Goal: Transaction & Acquisition: Download file/media

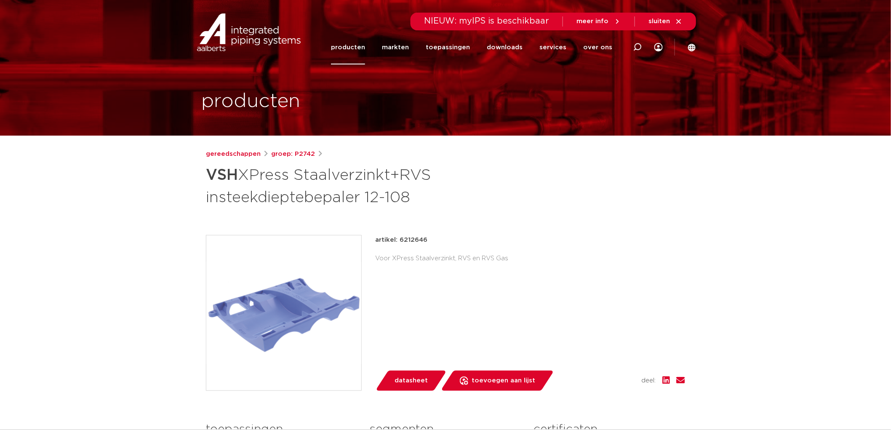
click at [204, 171] on div "gereedschappen groep: P2742 VSH XPress Staalverzinkt+RVS insteekdieptebepaler 1…" at bounding box center [445, 350] width 493 height 403
drag, startPoint x: 204, startPoint y: 171, endPoint x: 401, endPoint y: 211, distance: 201.1
click at [401, 211] on div "gereedschappen groep: P2742 VSH XPress Staalverzinkt+RVS insteekdieptebepaler 1…" at bounding box center [445, 350] width 493 height 403
click at [415, 197] on h1 "VSH XPress Staalverzinkt+RVS insteekdieptebepaler 12-108" at bounding box center [364, 185] width 316 height 45
drag, startPoint x: 417, startPoint y: 200, endPoint x: 201, endPoint y: 168, distance: 218.6
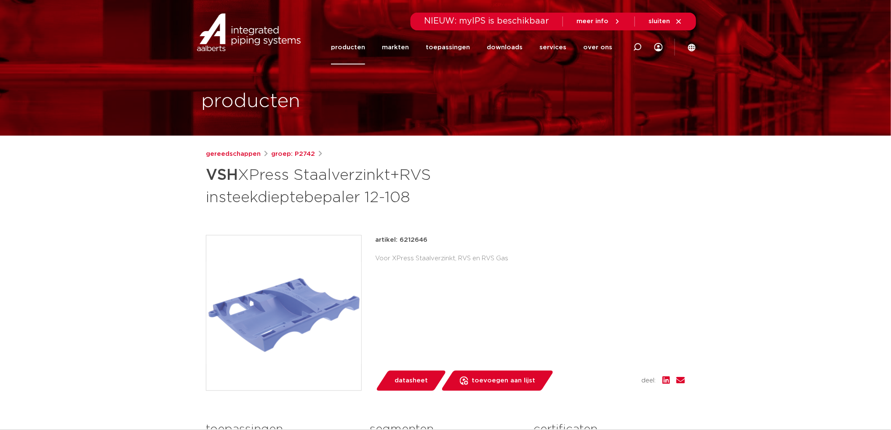
click at [201, 168] on div "gereedschappen groep: P2742 VSH XPress Staalverzinkt+RVS insteekdieptebepaler 1…" at bounding box center [445, 350] width 493 height 403
click at [418, 189] on h1 "VSH XPress Staalverzinkt+RVS insteekdieptebepaler 12-108" at bounding box center [364, 185] width 316 height 45
click at [416, 202] on h1 "VSH XPress Staalverzinkt+RVS insteekdieptebepaler 12-108" at bounding box center [364, 185] width 316 height 45
drag, startPoint x: 420, startPoint y: 201, endPoint x: 298, endPoint y: 177, distance: 124.1
click at [298, 177] on h1 "VSH XPress Staalverzinkt+RVS insteekdieptebepaler 12-108" at bounding box center [364, 185] width 316 height 45
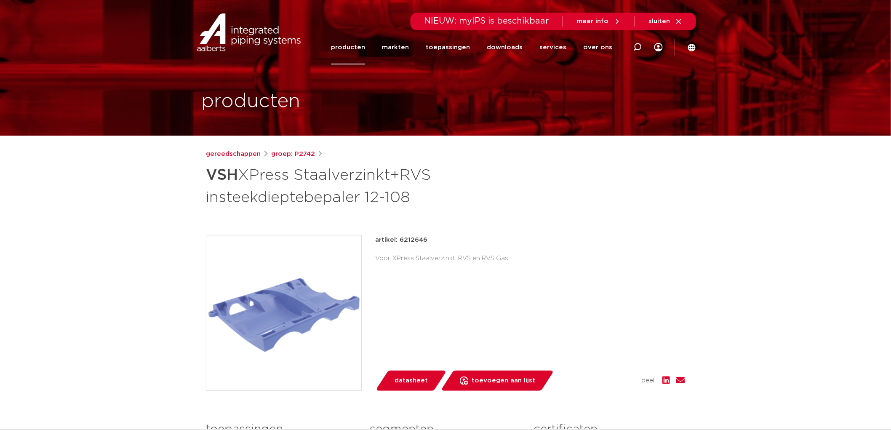
copy h1 "Staalverzinkt+RVS insteekdieptebepaler 12-108"
click at [239, 183] on h1 "VSH XPress Staalverzinkt+RVS insteekdieptebepaler 12-108" at bounding box center [364, 185] width 316 height 45
drag, startPoint x: 203, startPoint y: 197, endPoint x: 362, endPoint y: 193, distance: 159.2
click at [362, 193] on div "gereedschappen groep: P2742 VSH XPress Staalverzinkt+RVS insteekdieptebepaler 1…" at bounding box center [445, 350] width 493 height 403
copy h1 "insteekdieptebepaler"
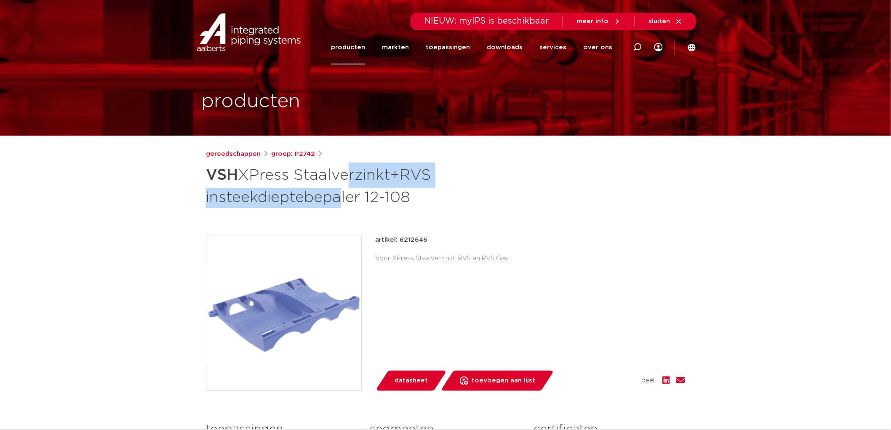
drag, startPoint x: 339, startPoint y: 178, endPoint x: 338, endPoint y: 198, distance: 19.8
click at [338, 198] on h1 "VSH XPress Staalverzinkt+RVS insteekdieptebepaler 12-108" at bounding box center [364, 185] width 316 height 45
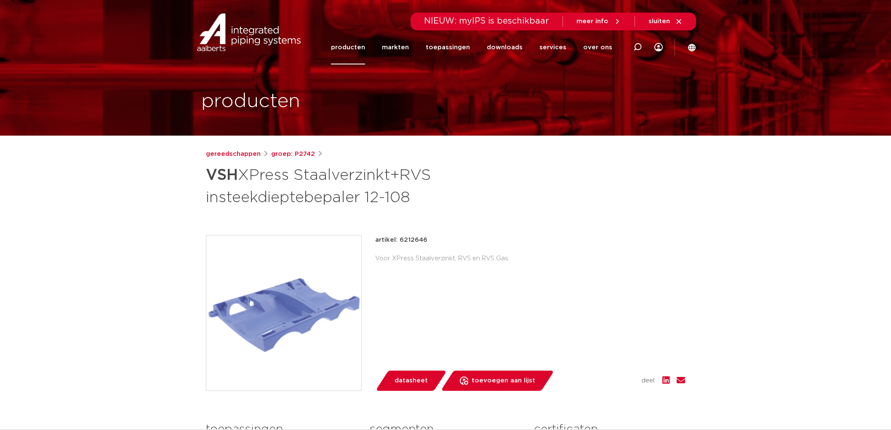
click at [328, 291] on img at bounding box center [283, 312] width 155 height 155
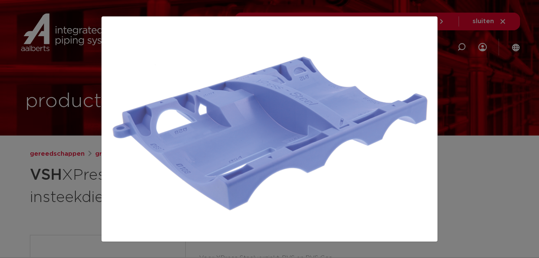
click at [485, 112] on div at bounding box center [269, 129] width 539 height 258
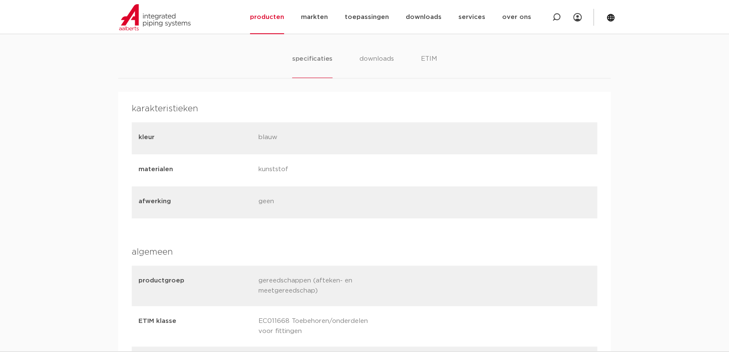
scroll to position [755, 0]
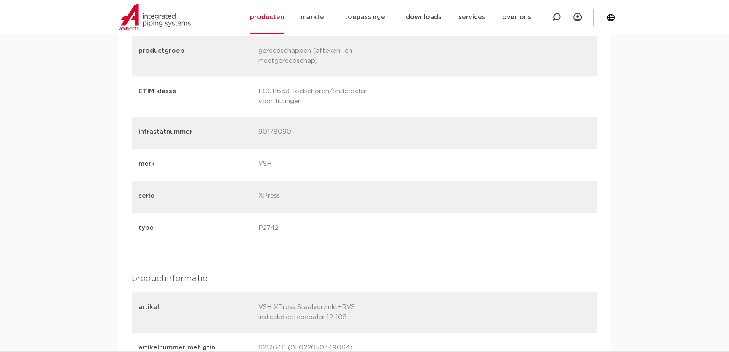
drag, startPoint x: 298, startPoint y: 72, endPoint x: 313, endPoint y: 125, distance: 54.9
click at [313, 125] on div "productgroep gereedschappen (afteken- en meetgereedschap) ETIM klasse EC011668 …" at bounding box center [365, 140] width 466 height 209
click at [313, 129] on p "90178090" at bounding box center [314, 133] width 113 height 12
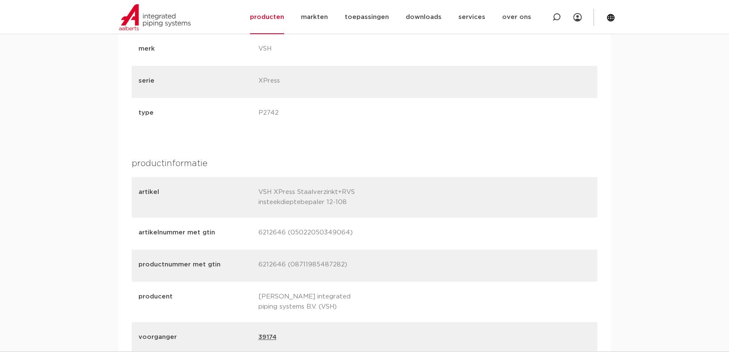
scroll to position [831, 0]
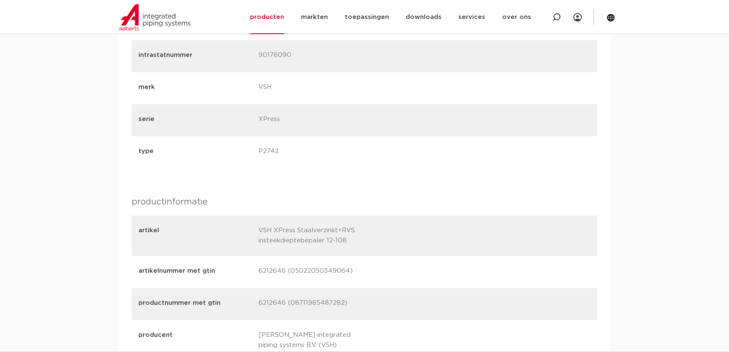
click at [268, 165] on div "type P2742" at bounding box center [365, 152] width 466 height 32
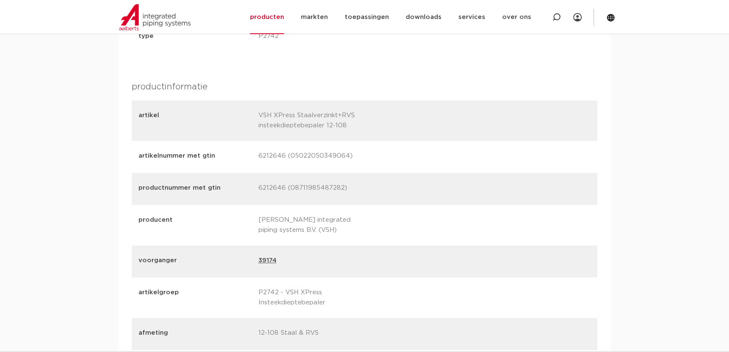
scroll to position [985, 0]
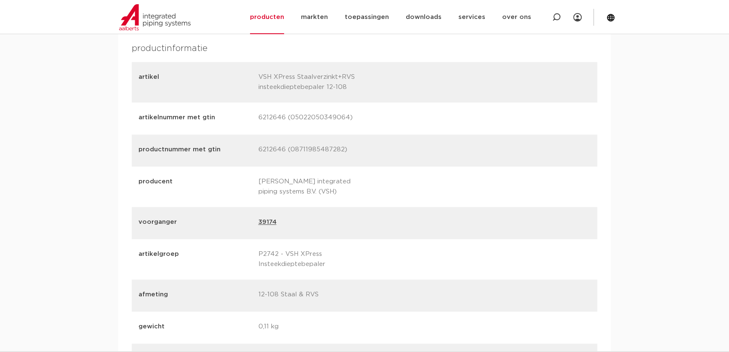
drag, startPoint x: 279, startPoint y: 264, endPoint x: 287, endPoint y: 280, distance: 17.7
click at [287, 280] on div "artikel VSH XPress Staalverzinkt+RVS insteekdieptebepaler 12-108 artikelnummer …" at bounding box center [365, 234] width 466 height 345
click at [338, 297] on p "12-108 Staal & RVS" at bounding box center [314, 295] width 113 height 12
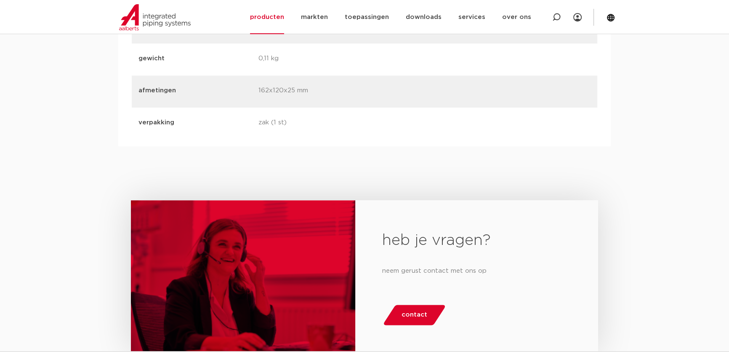
scroll to position [1023, 0]
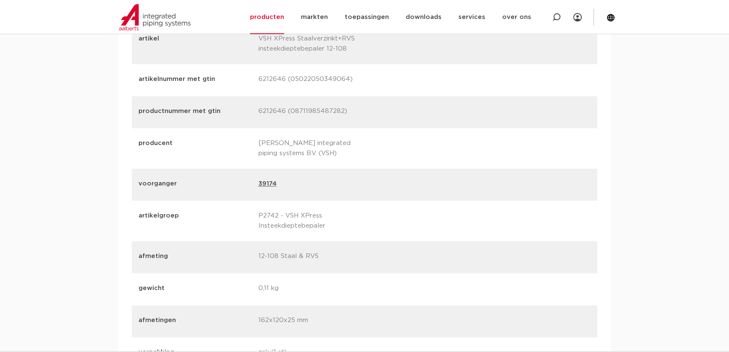
drag, startPoint x: 304, startPoint y: 215, endPoint x: 263, endPoint y: 139, distance: 86.1
click at [275, 152] on div "artikel VSH XPress Staalverzinkt+RVS insteekdieptebepaler 12-108 artikelnummer …" at bounding box center [365, 196] width 466 height 345
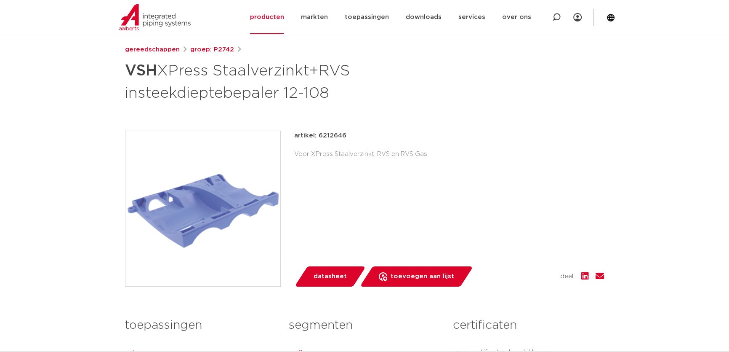
scroll to position [334, 0]
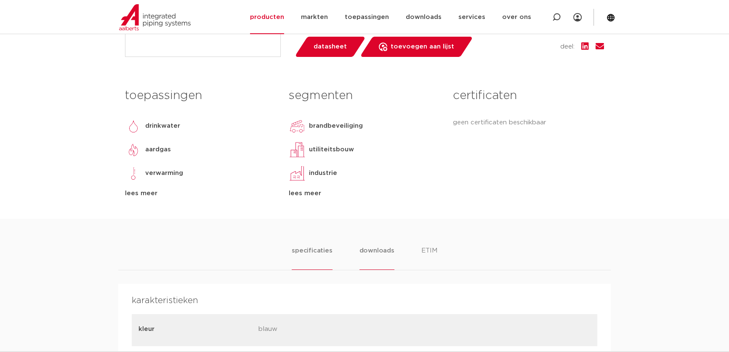
click at [378, 264] on li "downloads" at bounding box center [377, 257] width 35 height 24
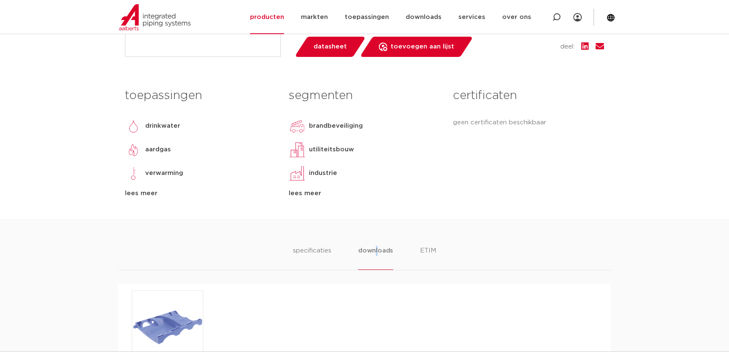
click at [383, 251] on li "downloads" at bounding box center [375, 257] width 35 height 24
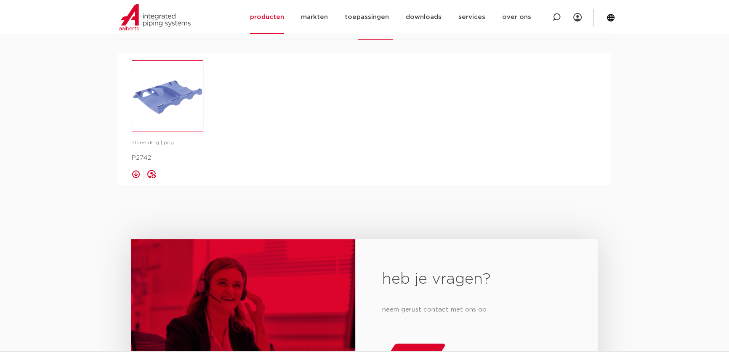
click at [172, 116] on img at bounding box center [167, 96] width 71 height 71
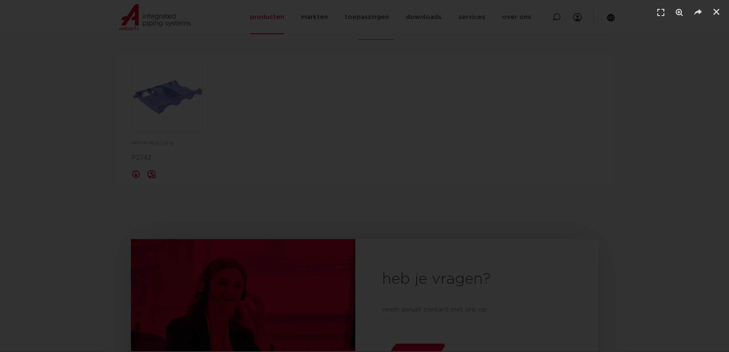
click at [610, 98] on div "1 / 1" at bounding box center [364, 175] width 670 height 293
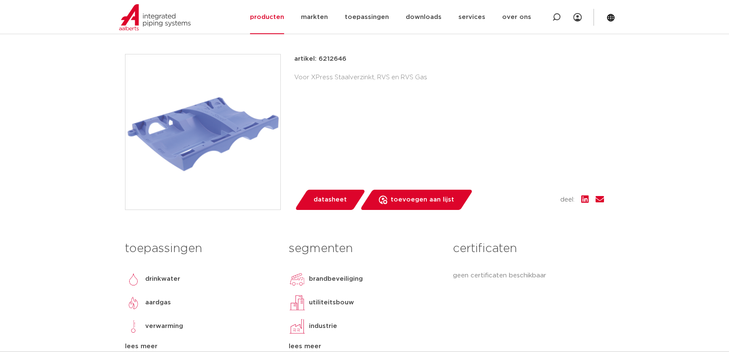
scroll to position [0, 0]
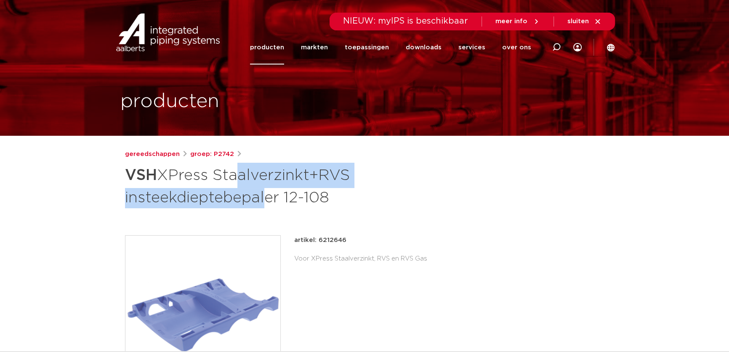
drag, startPoint x: 233, startPoint y: 189, endPoint x: 258, endPoint y: 198, distance: 26.4
click at [258, 198] on h1 "VSH XPress Staalverzinkt+RVS insteekdieptebepaler 12-108" at bounding box center [283, 185] width 316 height 45
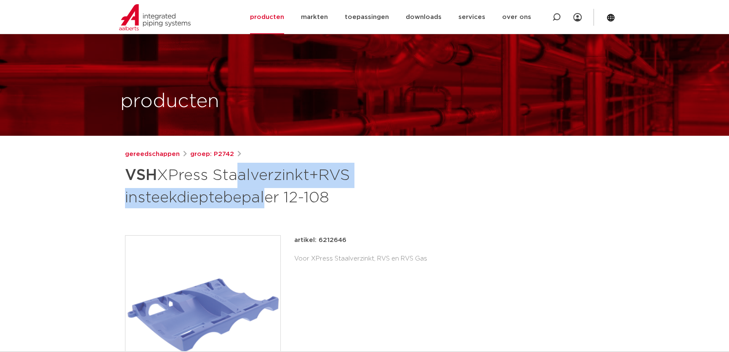
scroll to position [115, 0]
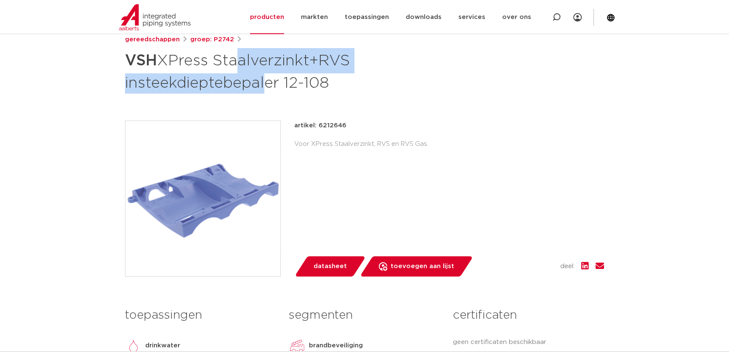
click at [175, 232] on img at bounding box center [202, 198] width 155 height 155
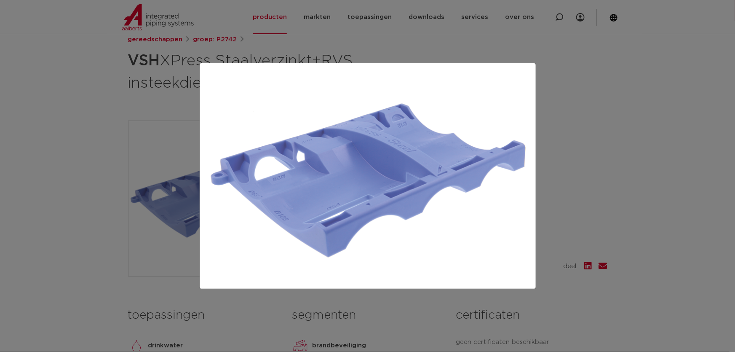
click at [185, 192] on div at bounding box center [367, 176] width 735 height 352
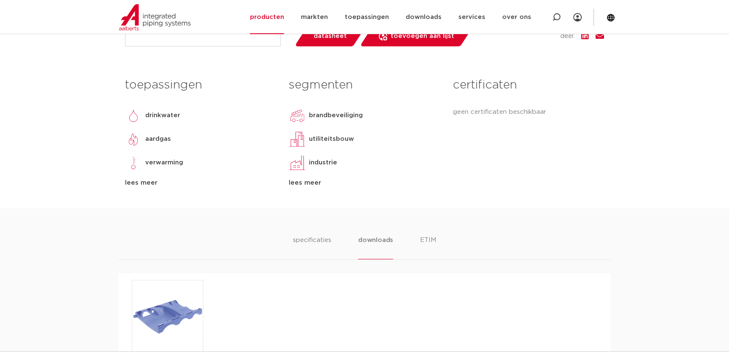
scroll to position [497, 0]
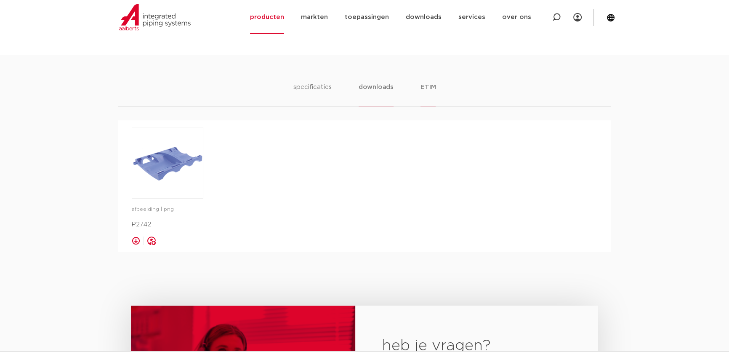
click at [429, 88] on li "ETIM" at bounding box center [428, 94] width 15 height 24
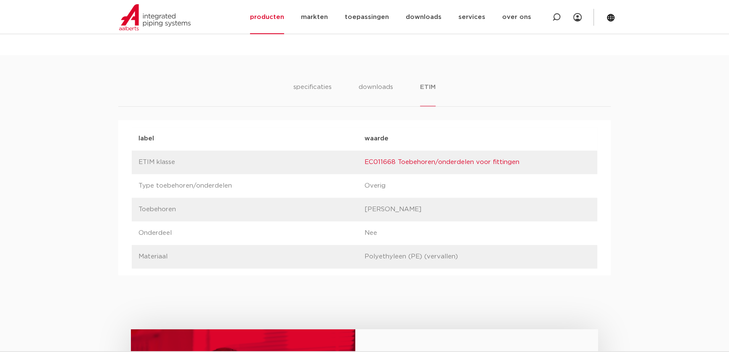
scroll to position [421, 0]
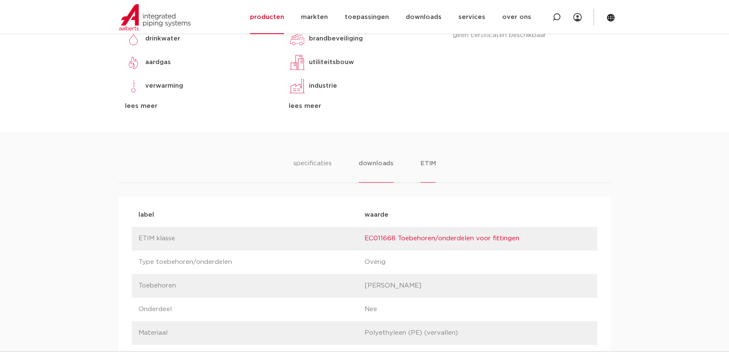
click at [376, 164] on li "downloads" at bounding box center [376, 170] width 35 height 24
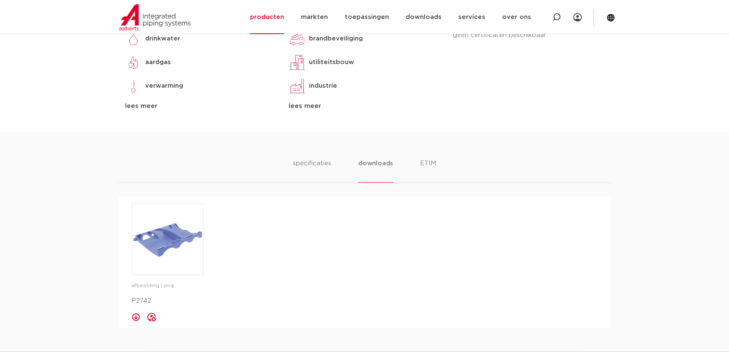
scroll to position [574, 0]
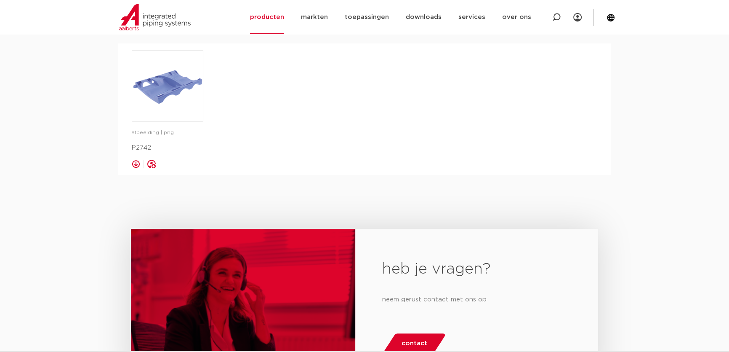
click at [139, 163] on link at bounding box center [136, 164] width 8 height 8
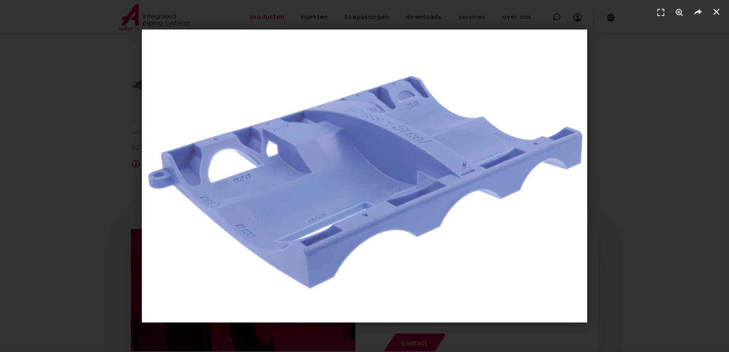
click at [101, 157] on div "1 / 1" at bounding box center [364, 175] width 670 height 293
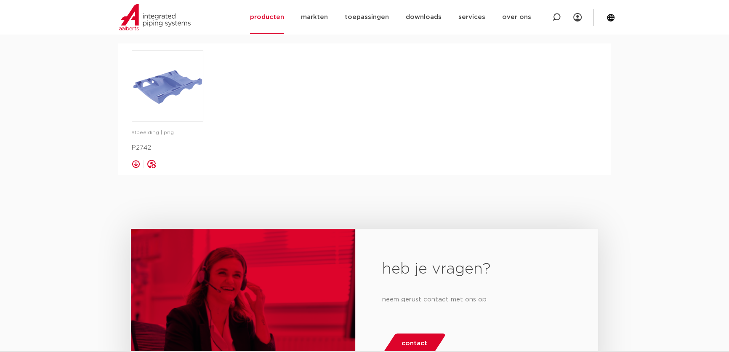
click at [158, 161] on div "opslaan in my IPS" at bounding box center [168, 164] width 72 height 8
click at [154, 161] on div "opslaan in my IPS" at bounding box center [151, 164] width 8 height 8
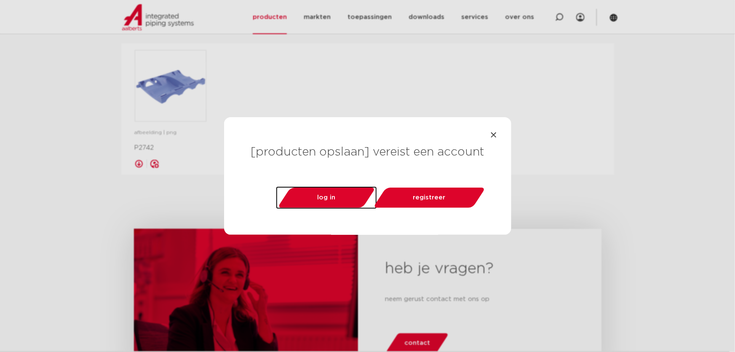
click at [500, 135] on div "[producten opslaan] vereist een account log in registreer" at bounding box center [367, 176] width 287 height 118
click at [497, 136] on div at bounding box center [493, 135] width 8 height 8
